Goal: Book appointment/travel/reservation

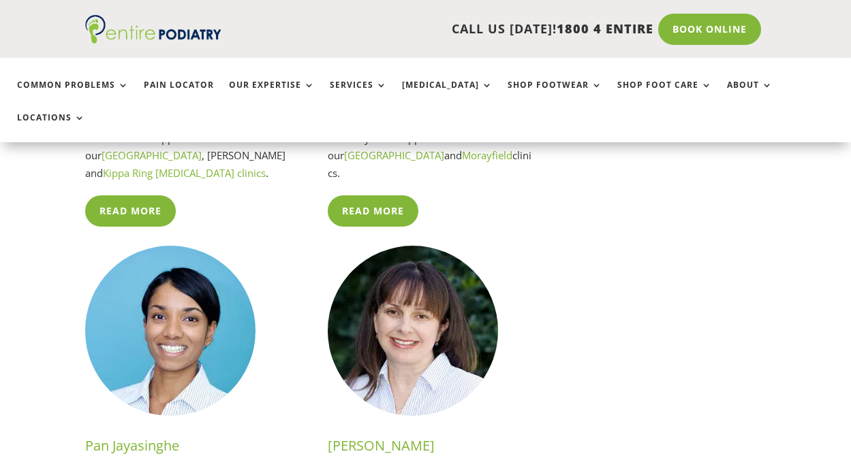
scroll to position [3324, 0]
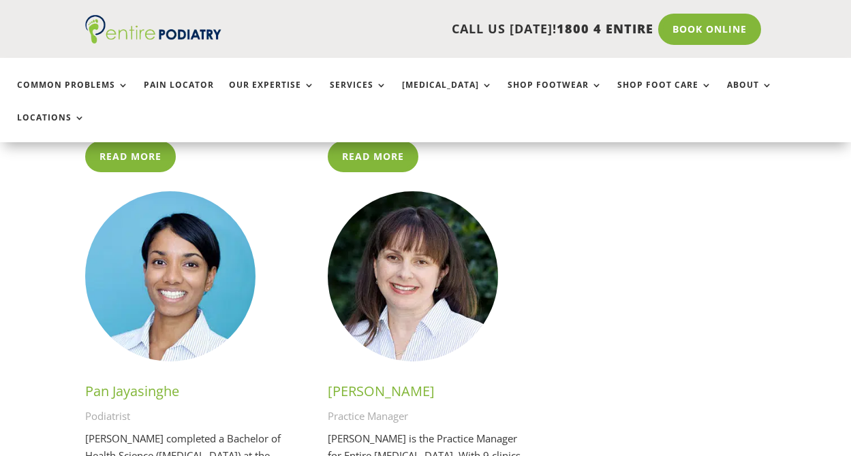
scroll to position [3161, 0]
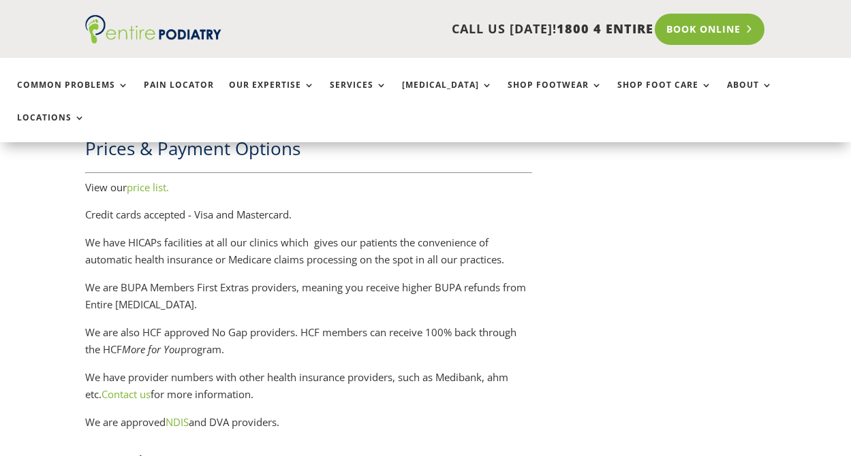
click at [734, 31] on link "Book Online" at bounding box center [710, 29] width 110 height 31
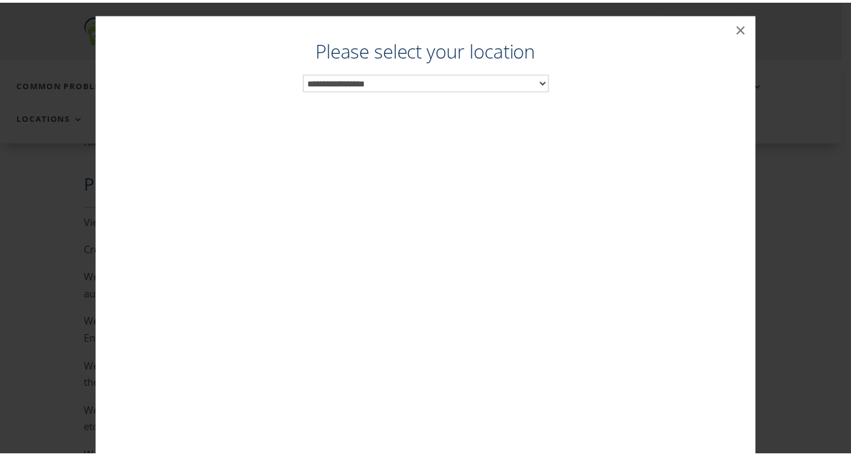
scroll to position [2325, 0]
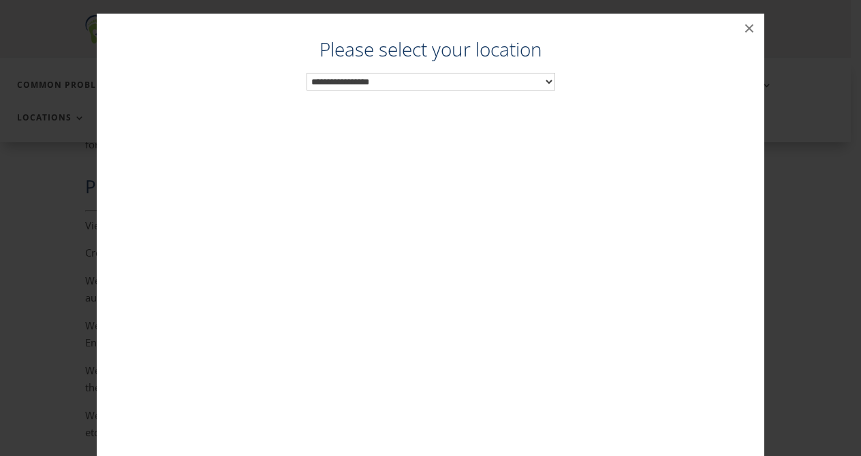
click at [396, 80] on select "**********" at bounding box center [431, 82] width 249 height 18
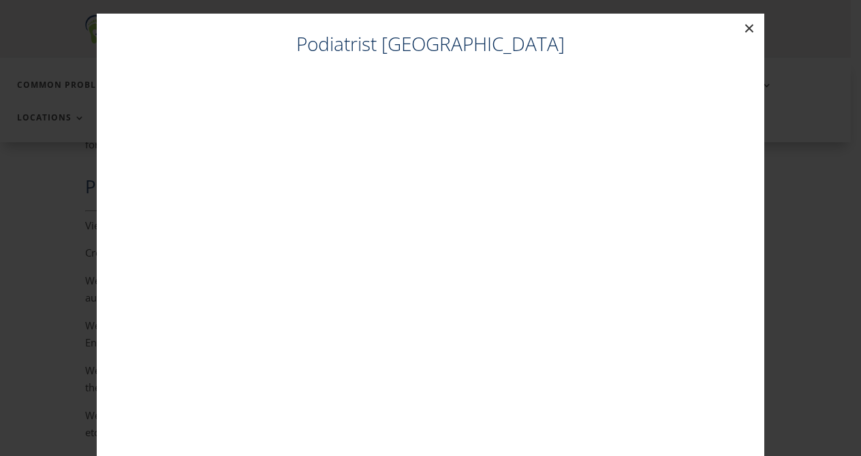
click at [740, 28] on button "×" at bounding box center [749, 29] width 30 height 30
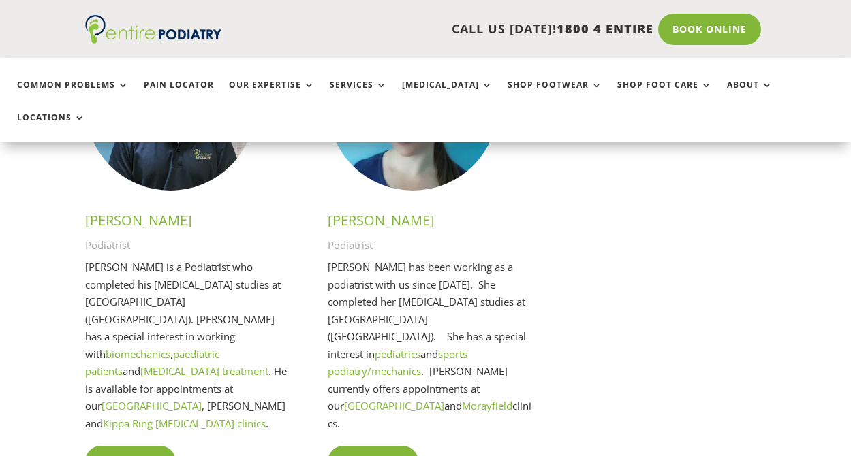
scroll to position [2857, 0]
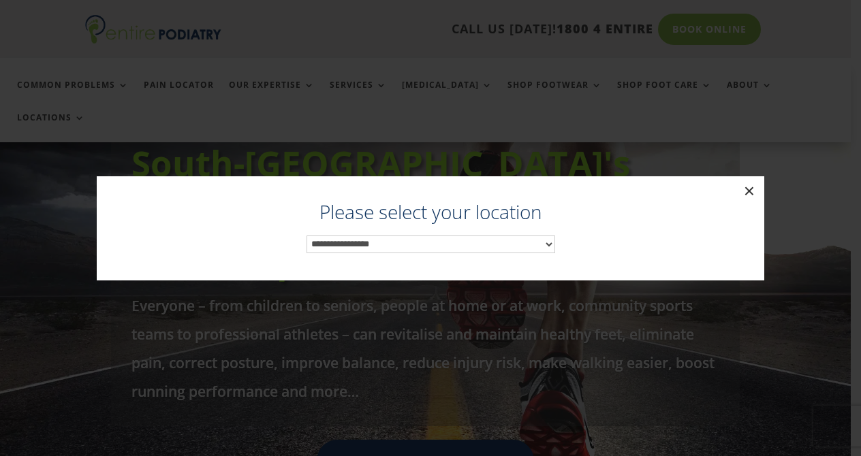
click at [748, 187] on button "×" at bounding box center [749, 191] width 30 height 30
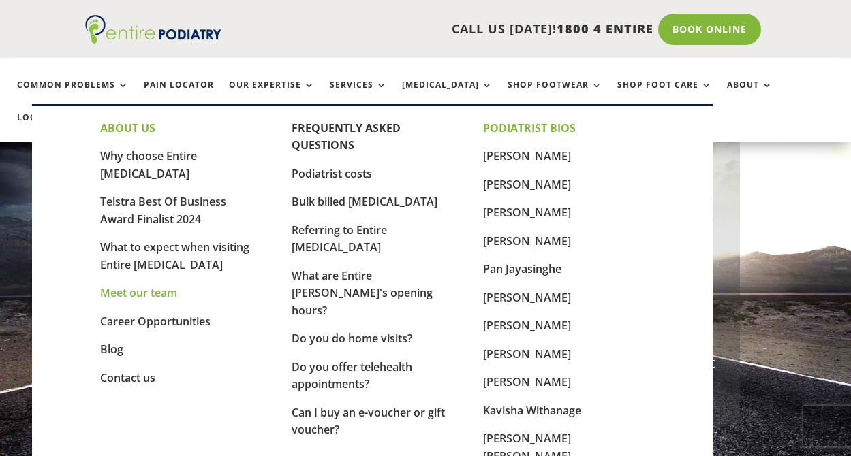
click at [159, 285] on link "Meet our team" at bounding box center [138, 292] width 77 height 15
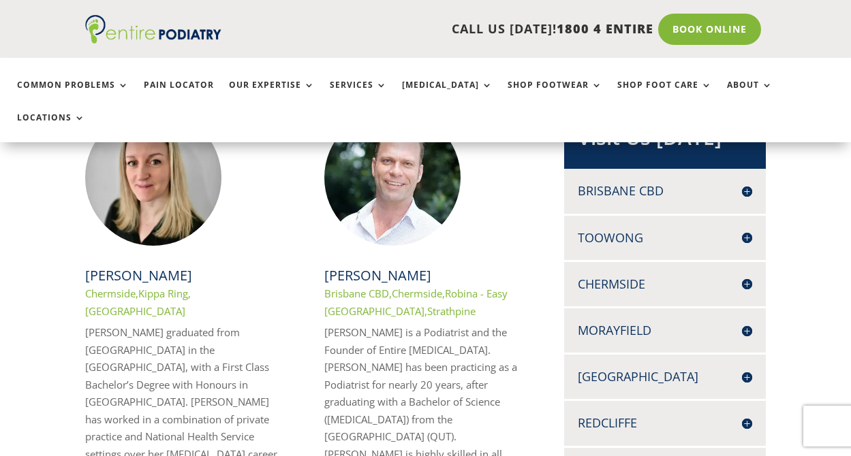
scroll to position [381, 0]
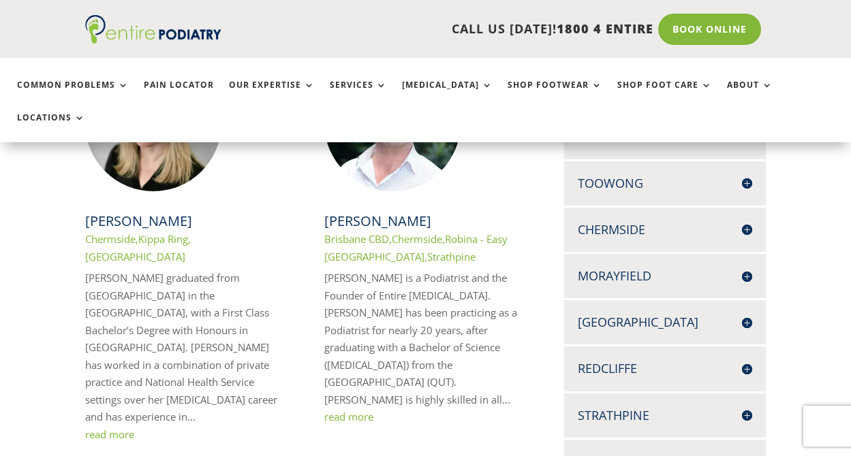
click at [742, 314] on h4 "[GEOGRAPHIC_DATA]" at bounding box center [665, 322] width 174 height 17
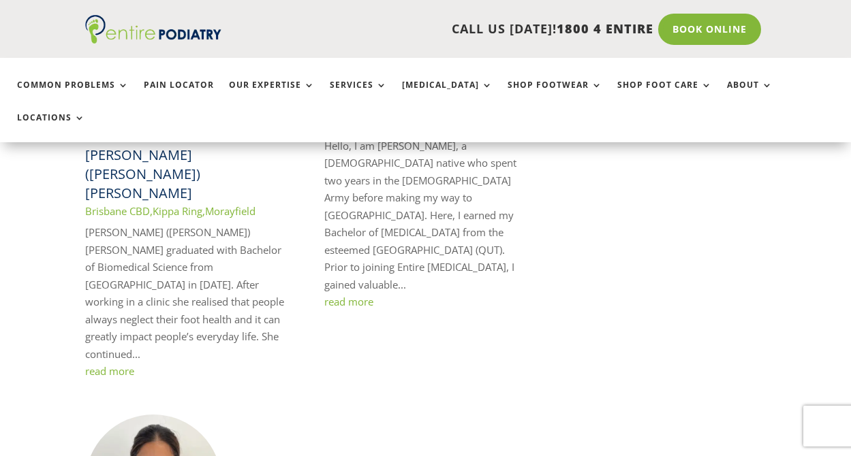
scroll to position [2561, 0]
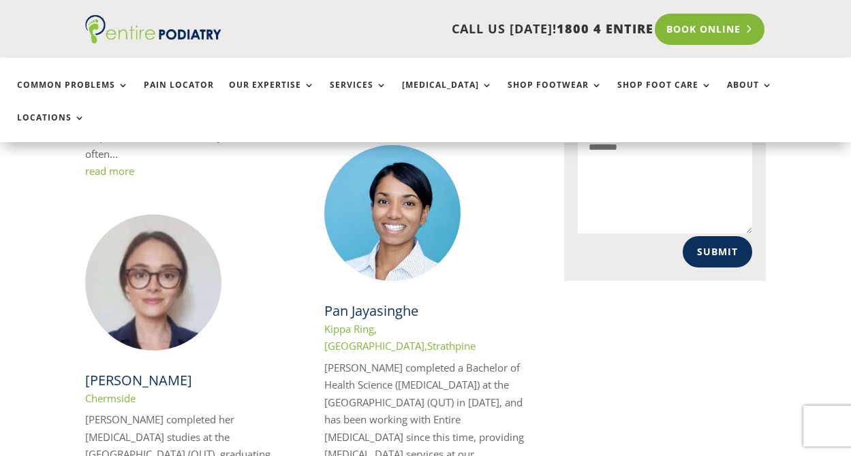
click at [688, 23] on link "Book Online" at bounding box center [710, 29] width 110 height 31
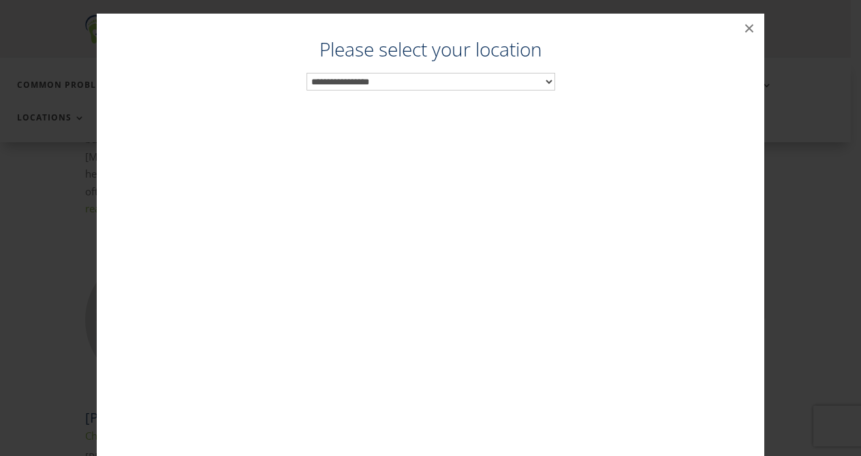
scroll to position [1064, 0]
click at [394, 84] on select "**********" at bounding box center [431, 82] width 249 height 18
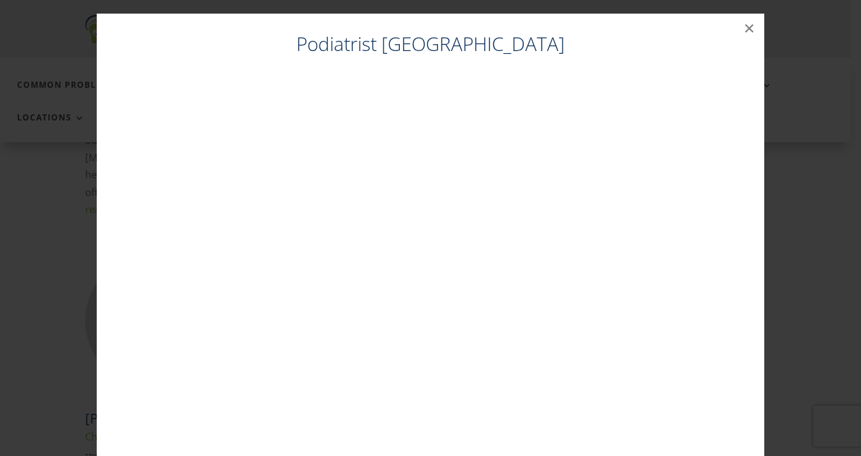
click at [700, 67] on div "Podiatrist [GEOGRAPHIC_DATA]" at bounding box center [430, 245] width 640 height 429
